Goal: Ask a question

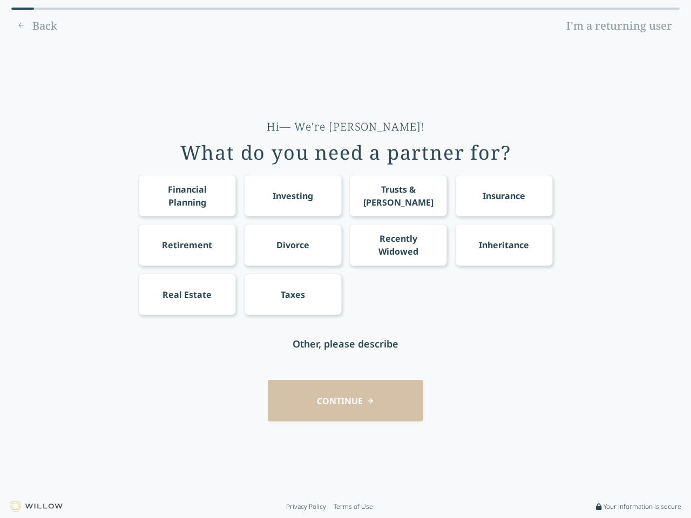
click at [345, 259] on div "Financial Planning Investing Trusts & [PERSON_NAME] Insurance Retirement Divorc…" at bounding box center [345, 245] width 415 height 140
click at [187, 195] on div "Financial Planning" at bounding box center [187, 196] width 78 height 26
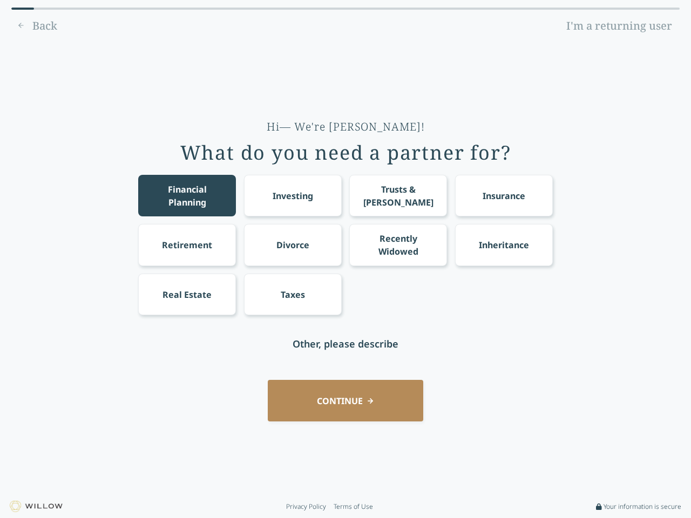
click at [293, 195] on div "Investing" at bounding box center [293, 195] width 40 height 13
click at [398, 195] on div "Trusts & [PERSON_NAME]" at bounding box center [399, 196] width 78 height 26
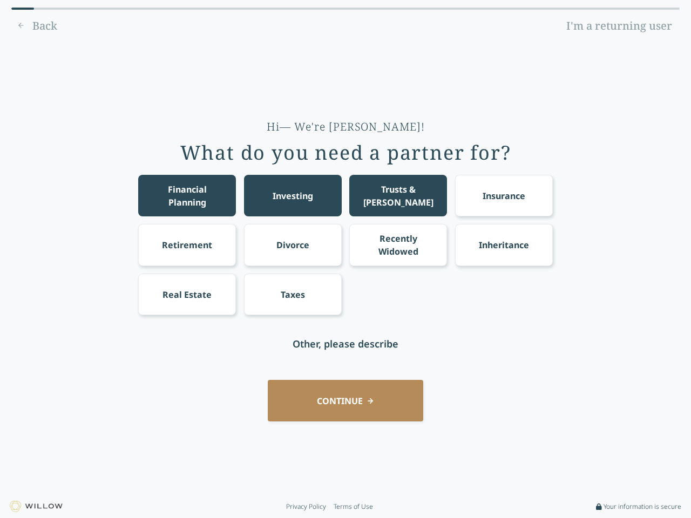
click at [504, 195] on div "Insurance" at bounding box center [504, 195] width 43 height 13
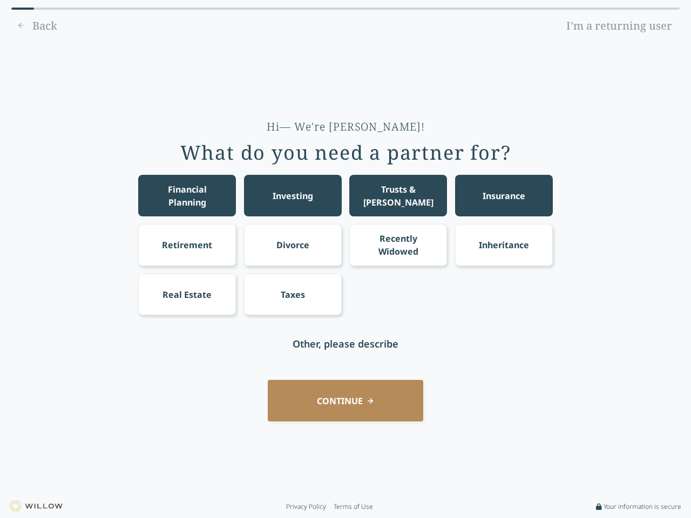
click at [187, 245] on div "Retirement" at bounding box center [187, 245] width 50 height 13
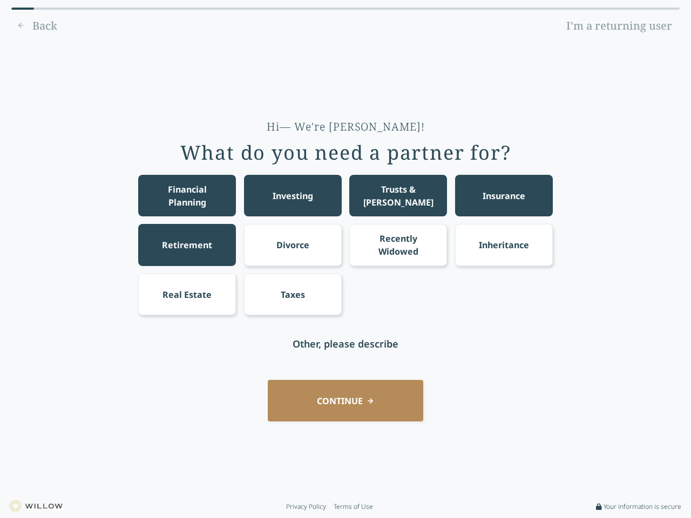
click at [293, 245] on div "Divorce" at bounding box center [292, 245] width 33 height 13
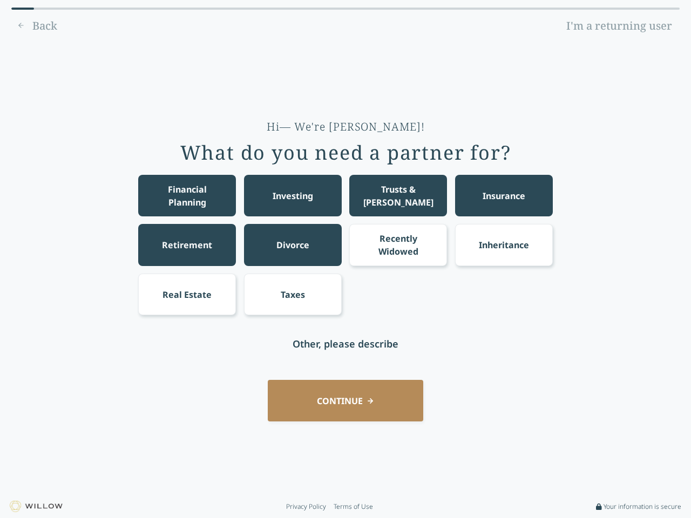
click at [398, 245] on div "Recently Widowed" at bounding box center [399, 245] width 78 height 26
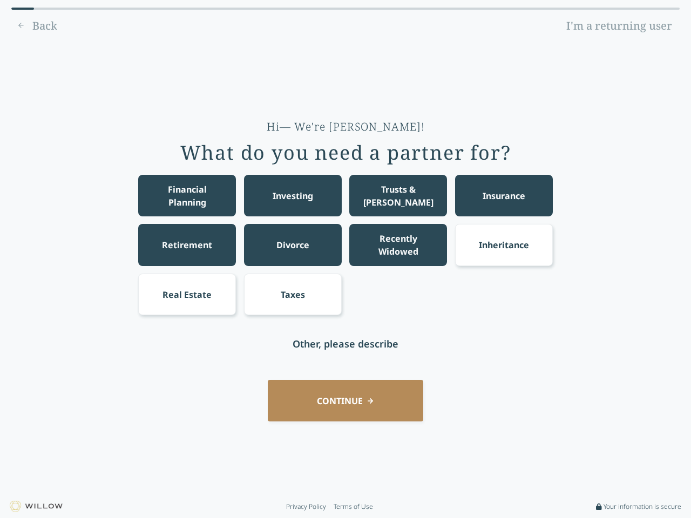
click at [504, 245] on div "Inheritance" at bounding box center [504, 245] width 50 height 13
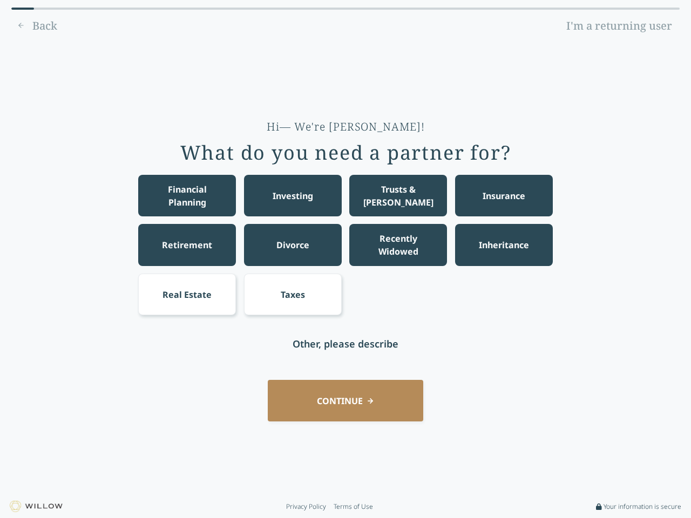
click at [187, 294] on div "Real Estate" at bounding box center [186, 294] width 49 height 13
